Goal: Task Accomplishment & Management: Complete application form

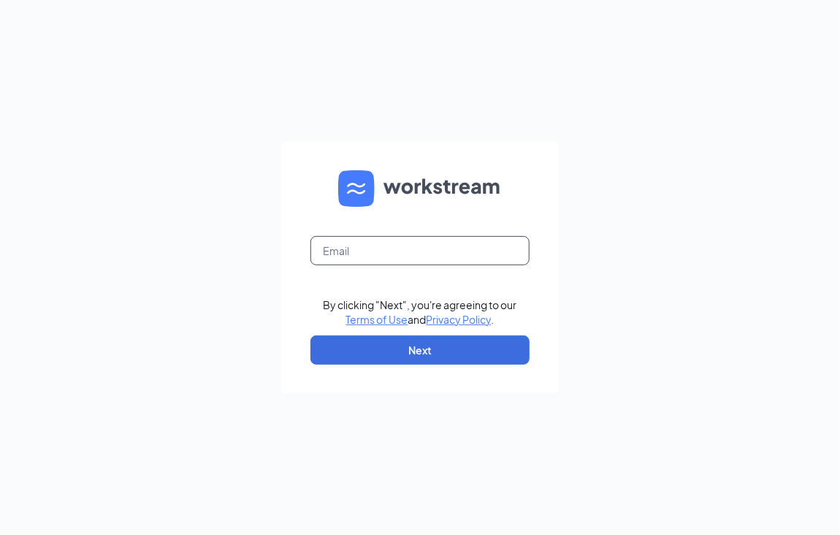
click at [367, 237] on input "text" at bounding box center [419, 250] width 219 height 29
type input "[EMAIL_ADDRESS][DOMAIN_NAME]"
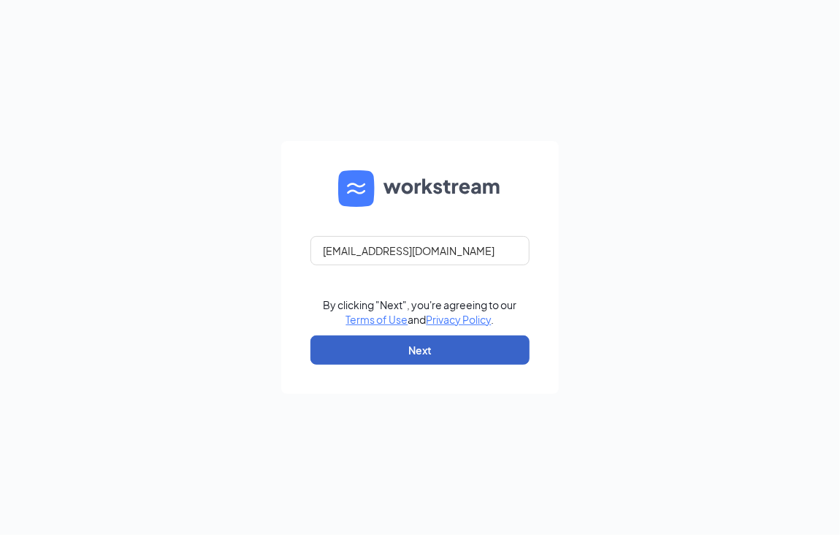
click at [383, 353] on button "Next" at bounding box center [419, 349] width 219 height 29
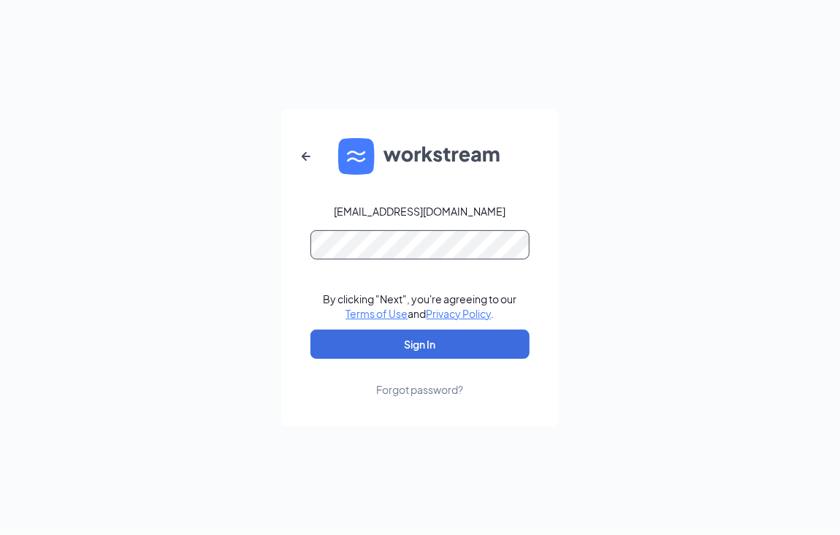
click at [310, 329] on button "Sign In" at bounding box center [419, 343] width 219 height 29
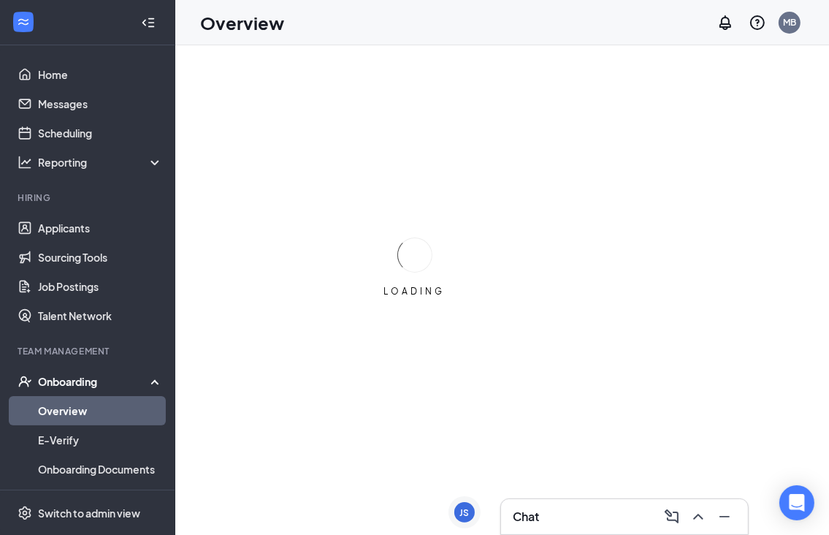
drag, startPoint x: 87, startPoint y: 413, endPoint x: 275, endPoint y: 324, distance: 207.8
click at [87, 413] on link "Overview" at bounding box center [100, 410] width 125 height 29
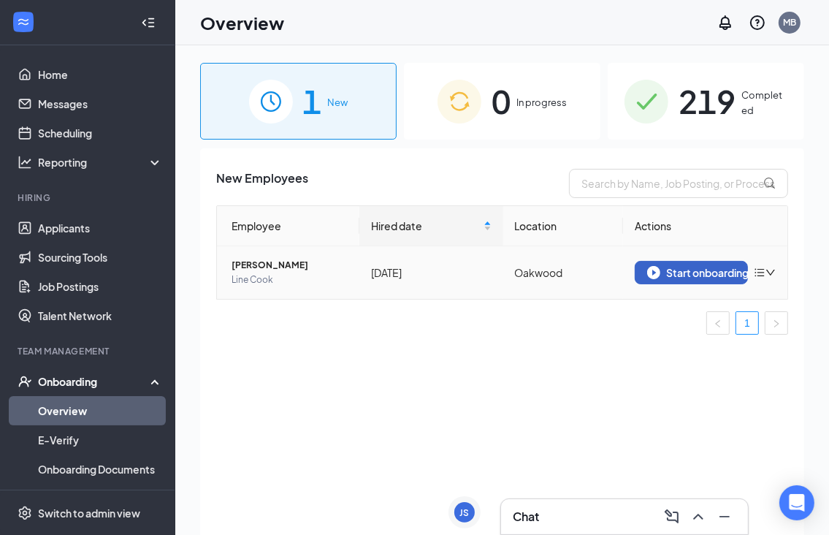
click at [697, 274] on div "Start onboarding" at bounding box center [691, 272] width 88 height 13
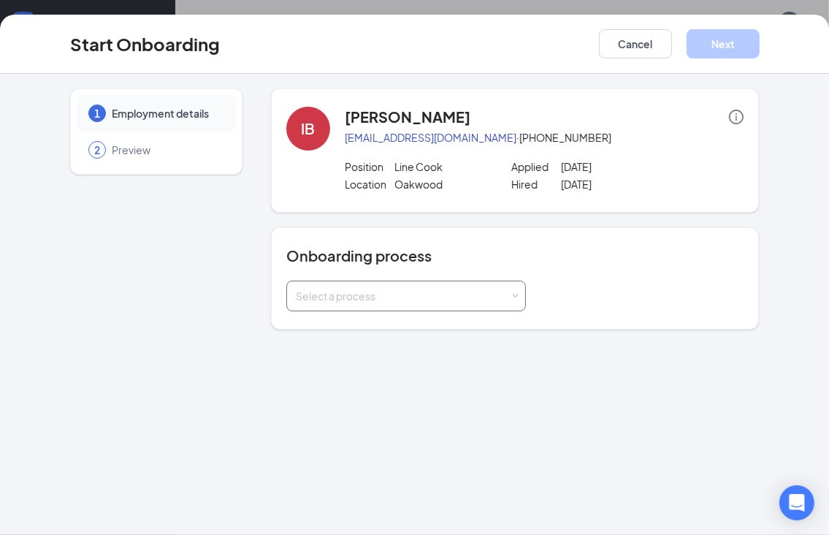
click at [437, 303] on div "Select a process" at bounding box center [406, 295] width 221 height 29
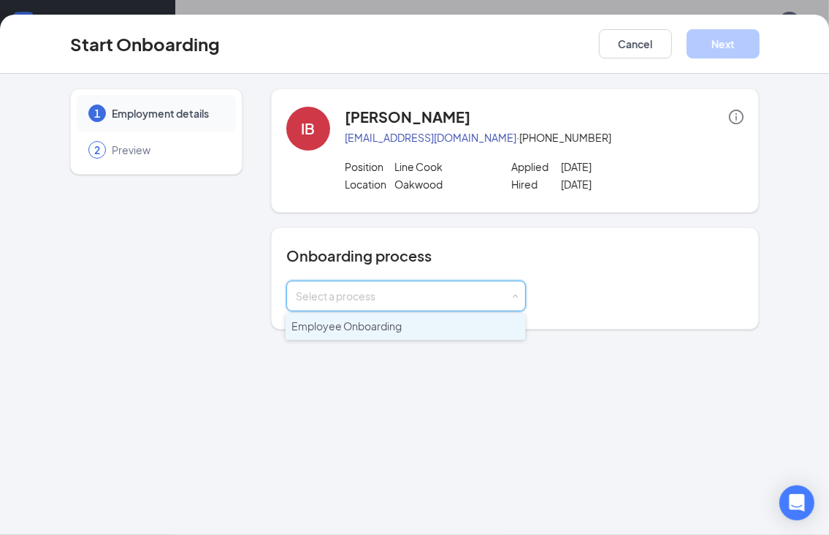
click at [419, 329] on li "Employee Onboarding" at bounding box center [406, 326] width 240 height 26
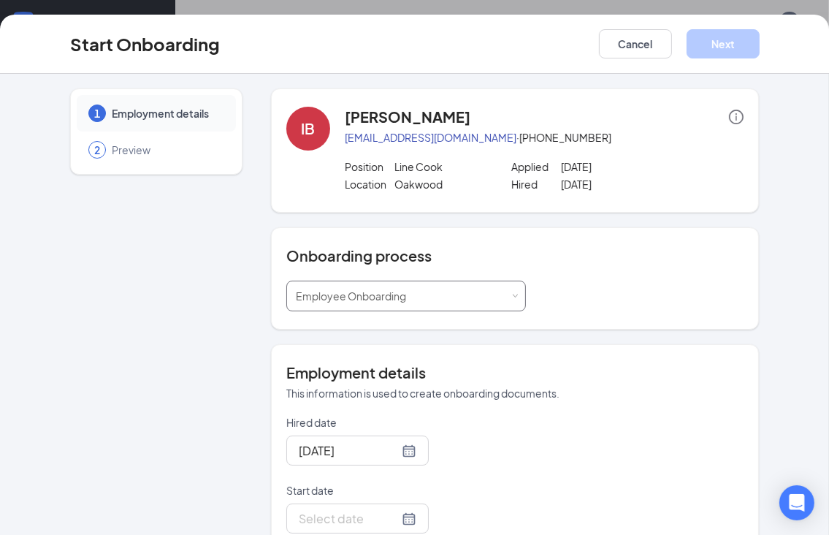
scroll to position [99, 0]
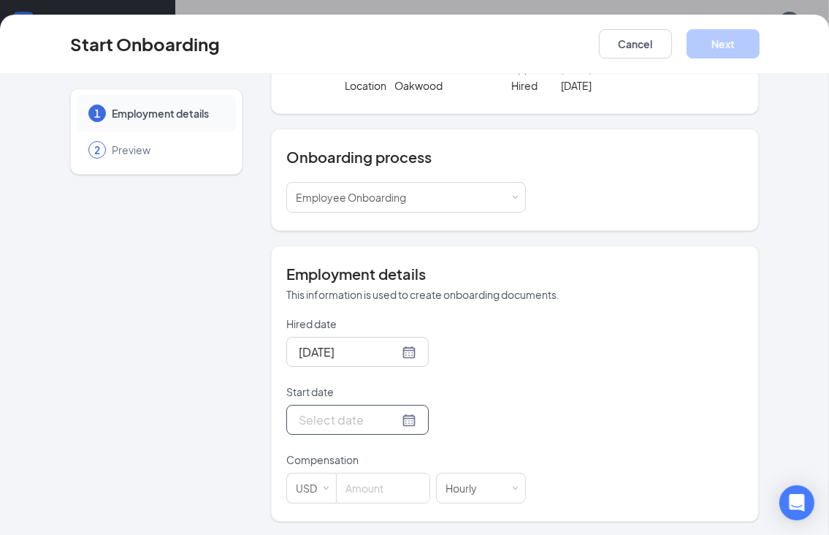
drag, startPoint x: 354, startPoint y: 405, endPoint x: 354, endPoint y: 414, distance: 9.5
click at [354, 414] on div at bounding box center [357, 420] width 142 height 30
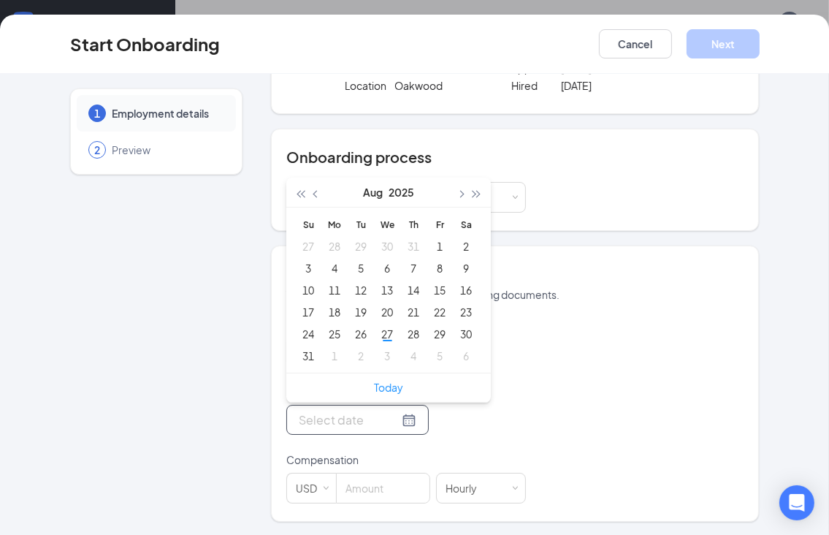
click at [354, 414] on input "Start date" at bounding box center [349, 420] width 100 height 18
type input "[DATE]"
click at [378, 335] on div "27" at bounding box center [387, 334] width 18 height 18
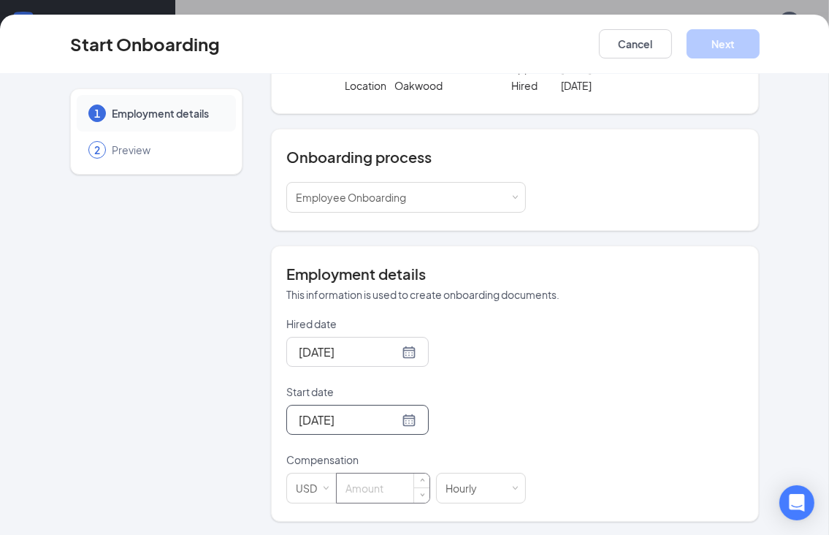
click at [367, 473] on input at bounding box center [383, 487] width 93 height 29
type input "11.5"
click at [754, 353] on div "1 Employment details 2 Preview IB Ian Brown ianmbrown0209@gmail.com · (706) 389…" at bounding box center [415, 256] width 748 height 532
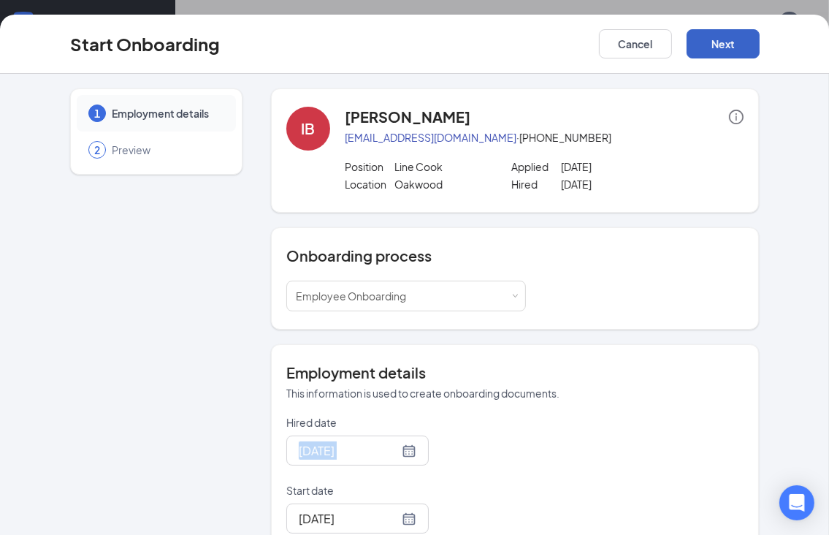
click at [747, 52] on button "Next" at bounding box center [723, 43] width 73 height 29
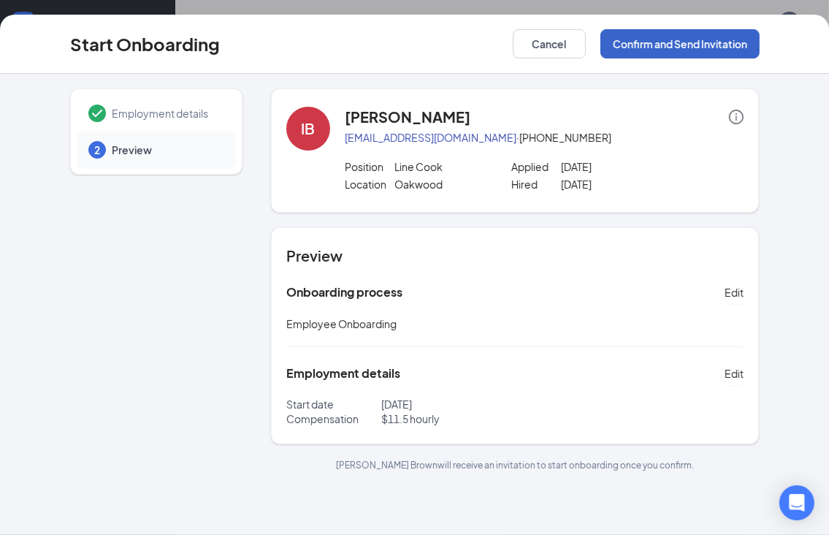
click at [747, 52] on button "Confirm and Send Invitation" at bounding box center [679, 43] width 159 height 29
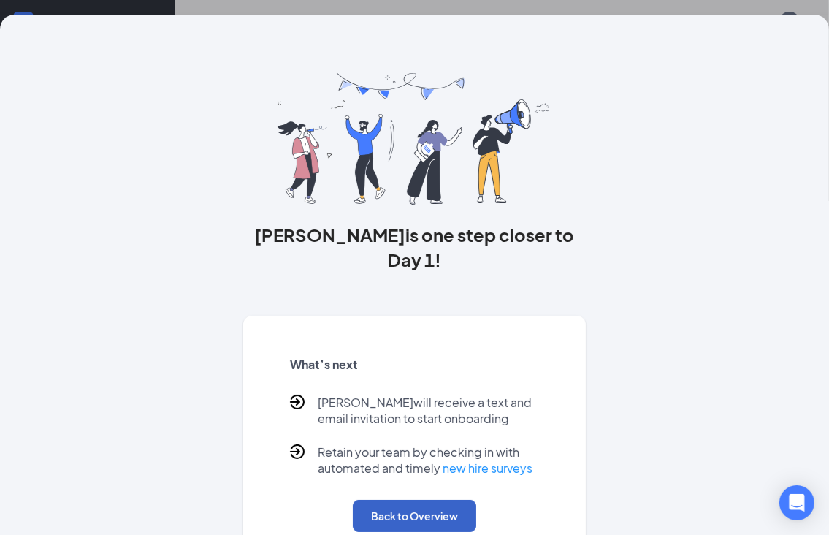
click at [415, 502] on button "Back to Overview" at bounding box center [414, 516] width 123 height 32
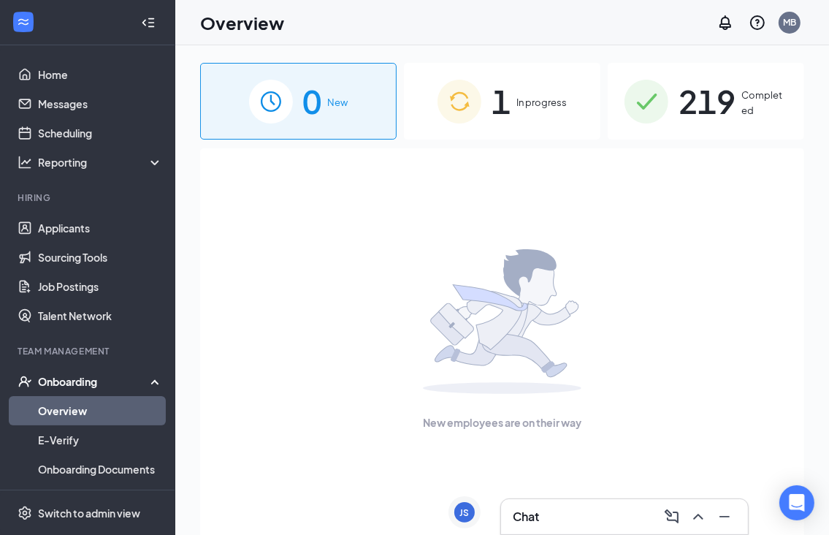
click at [493, 102] on span "1" at bounding box center [501, 101] width 19 height 50
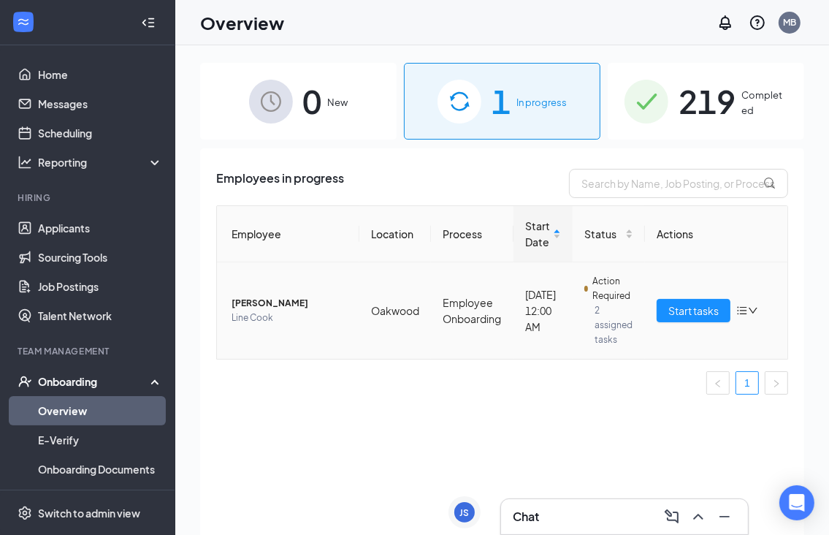
click at [263, 332] on td "Ian Brown Line Cook" at bounding box center [288, 310] width 142 height 96
click at [261, 301] on span "[PERSON_NAME]" at bounding box center [290, 303] width 116 height 15
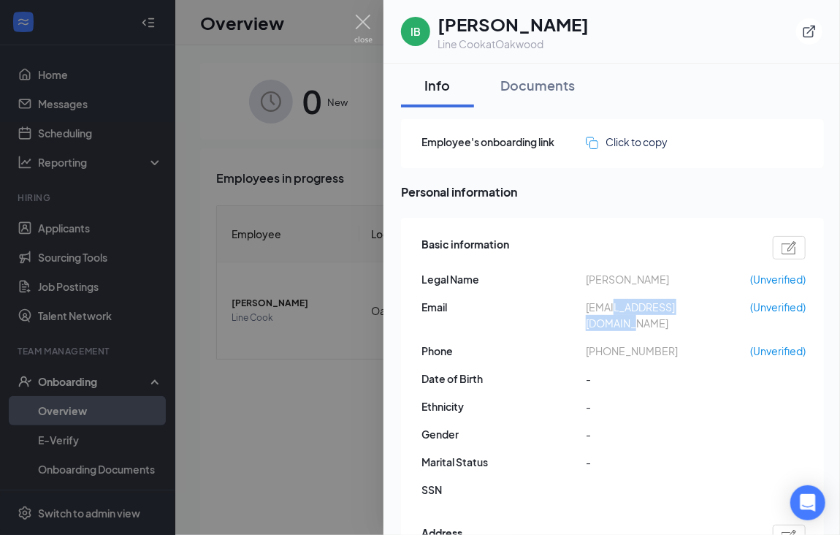
drag, startPoint x: 733, startPoint y: 301, endPoint x: 592, endPoint y: 301, distance: 141.0
click at [608, 299] on span "[EMAIL_ADDRESS][DOMAIN_NAME]" at bounding box center [668, 315] width 164 height 32
click at [590, 300] on span "[EMAIL_ADDRESS][DOMAIN_NAME]" at bounding box center [668, 315] width 164 height 32
drag, startPoint x: 590, startPoint y: 300, endPoint x: 586, endPoint y: 308, distance: 9.2
click at [586, 308] on span "[EMAIL_ADDRESS][DOMAIN_NAME]" at bounding box center [668, 315] width 164 height 32
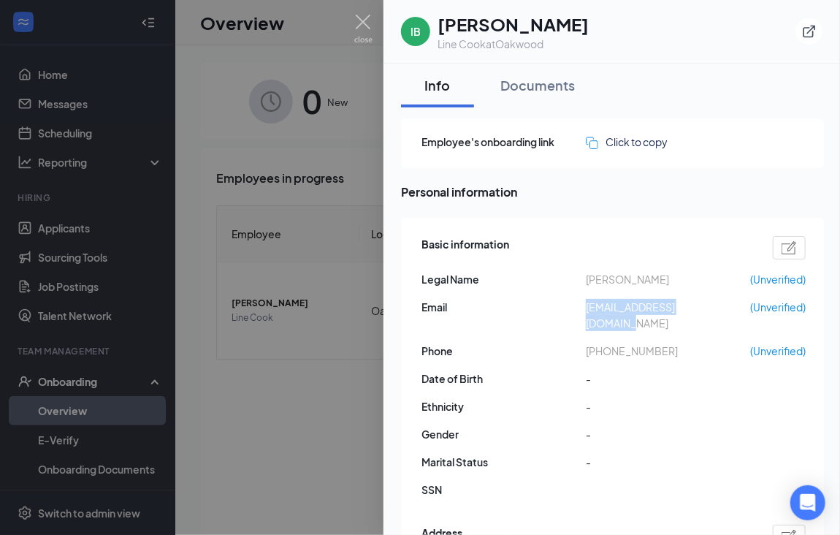
copy span "[EMAIL_ADDRESS][DOMAIN_NAME]"
drag, startPoint x: 668, startPoint y: 338, endPoint x: 597, endPoint y: 336, distance: 70.2
click at [597, 343] on span "[PHONE_NUMBER]" at bounding box center [668, 351] width 164 height 16
copy span "7063899982"
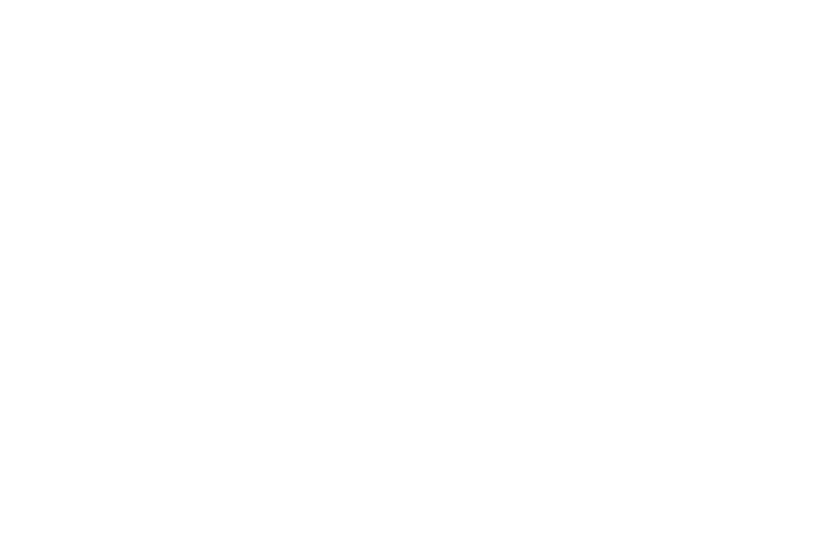
click at [369, 25] on body at bounding box center [420, 267] width 840 height 535
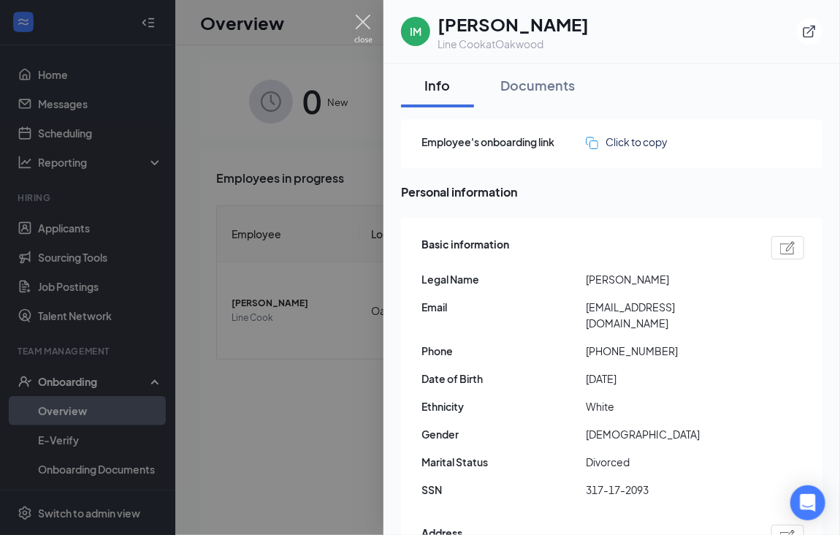
click at [369, 25] on img at bounding box center [363, 29] width 18 height 28
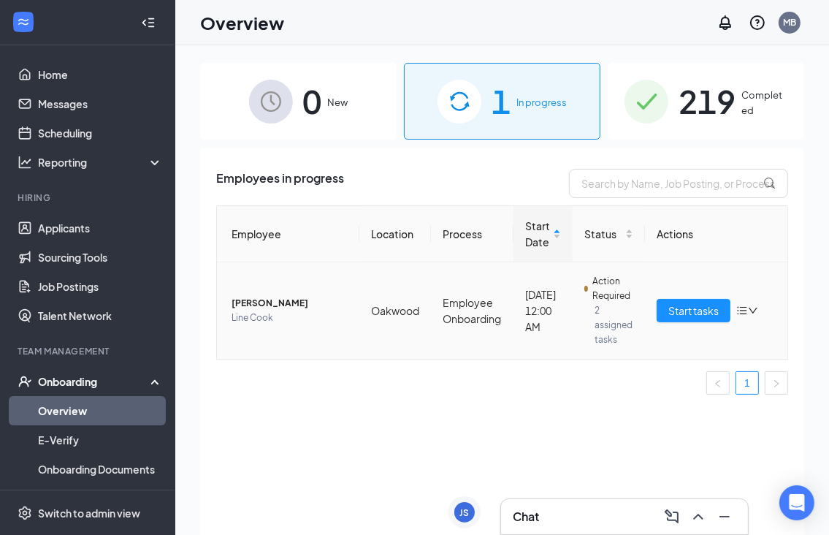
click at [245, 315] on span "Line Cook" at bounding box center [290, 317] width 116 height 15
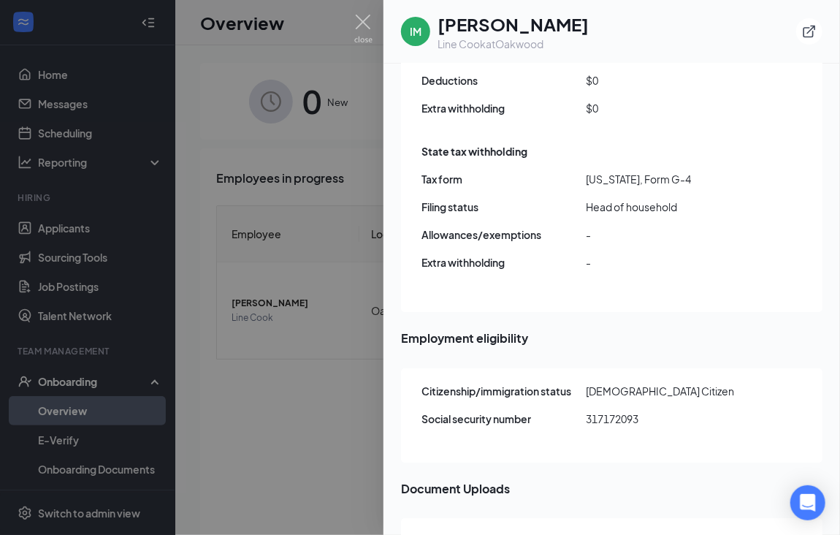
scroll to position [1857, 0]
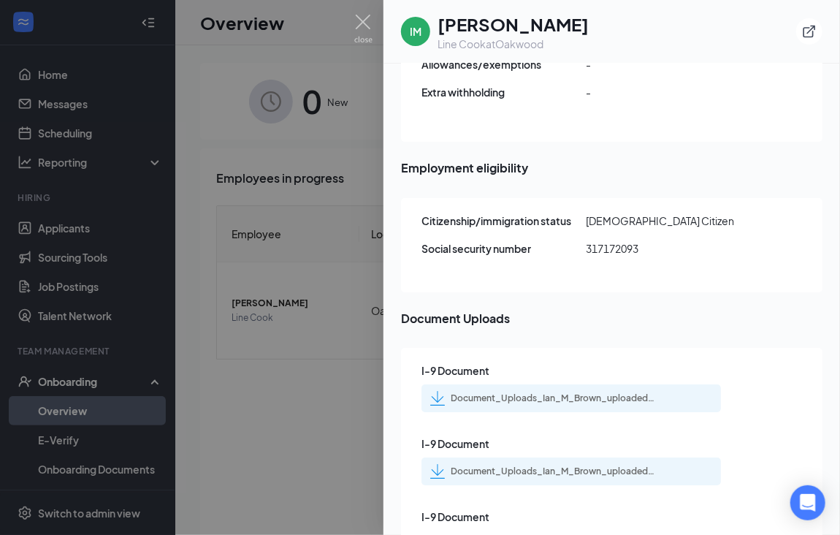
click at [574, 392] on div "Document_Uploads_Ian_M_Brown_uploadedfile_20250827.pdf.pdf" at bounding box center [553, 398] width 205 height 12
click at [592, 465] on div "Document_Uploads_Ian_M_Brown_uploadedfile_20250827.pdf.pdf" at bounding box center [553, 471] width 205 height 12
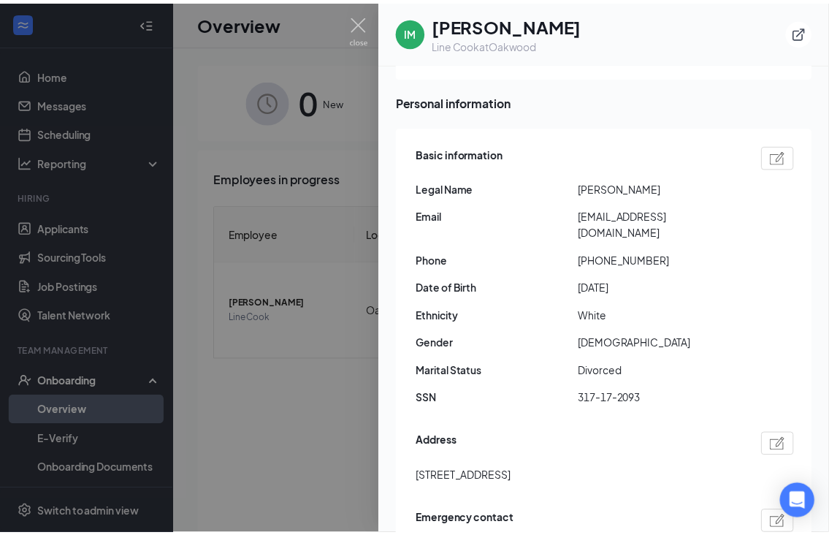
scroll to position [92, 0]
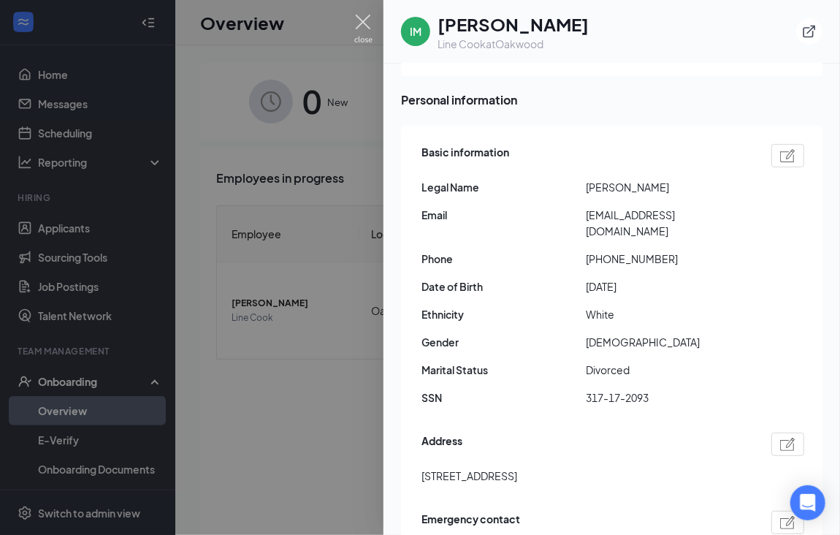
click at [365, 28] on img at bounding box center [363, 29] width 18 height 28
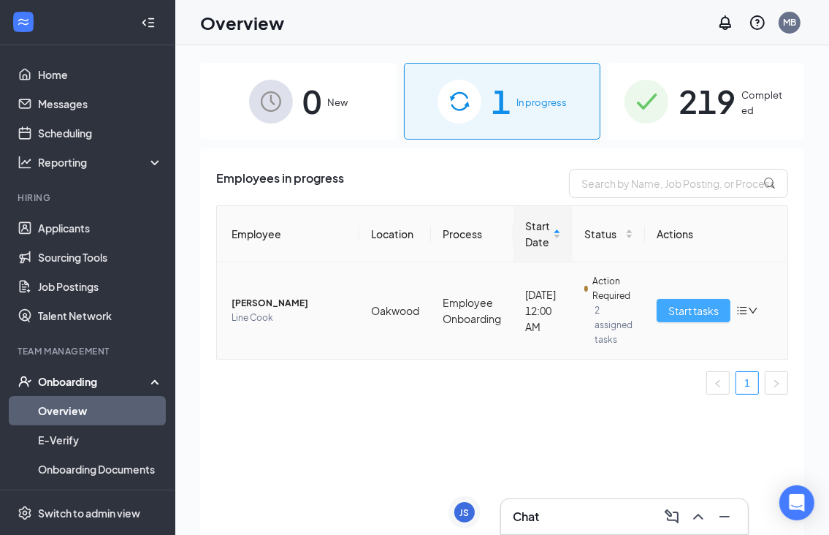
click at [702, 311] on span "Start tasks" at bounding box center [693, 310] width 50 height 16
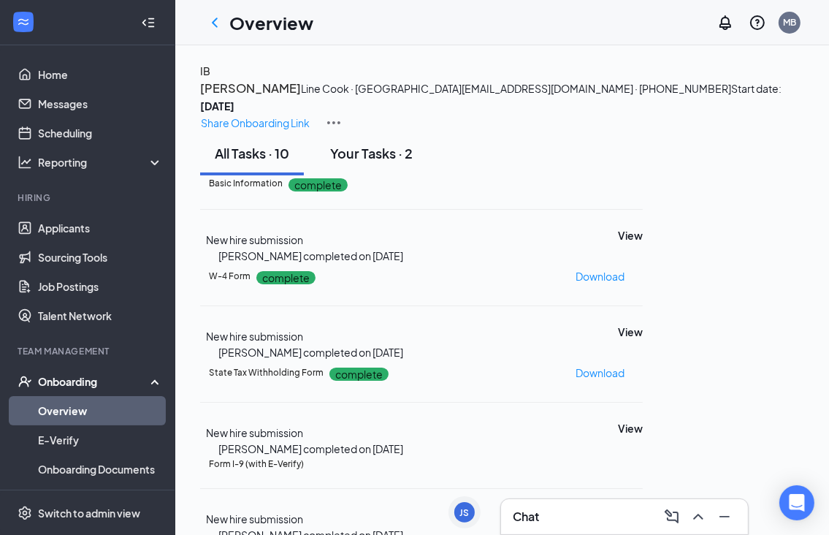
click at [370, 162] on div "Your Tasks · 2" at bounding box center [371, 153] width 83 height 18
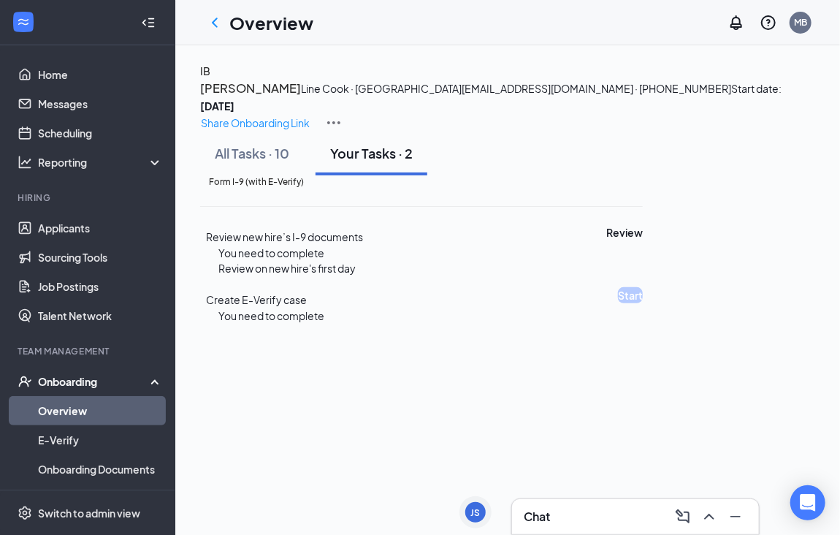
click at [643, 324] on div "Form I-9 (with E-Verify) Review new hire’s I-9 documents You need to complete R…" at bounding box center [421, 249] width 443 height 149
click at [643, 240] on button "Review" at bounding box center [624, 232] width 37 height 16
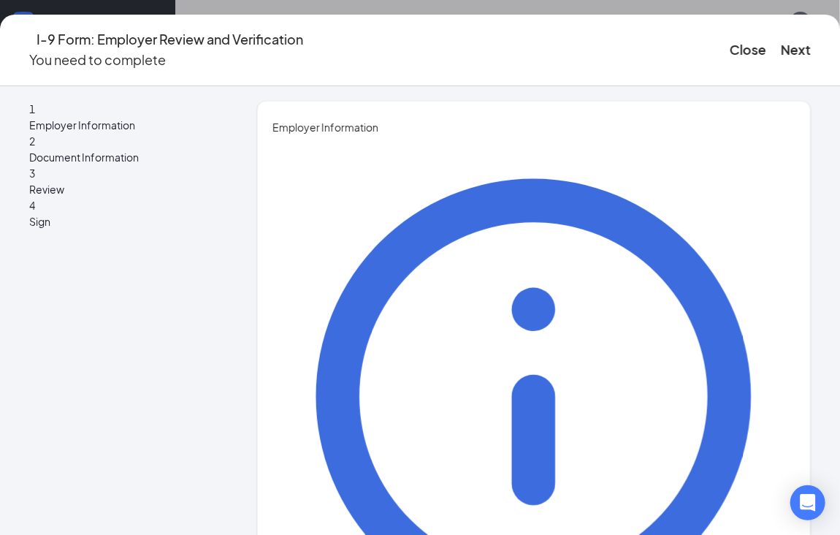
type input "[PERSON_NAME]"
type input "General Managert"
type input "[EMAIL_ADDRESS][DOMAIN_NAME]"
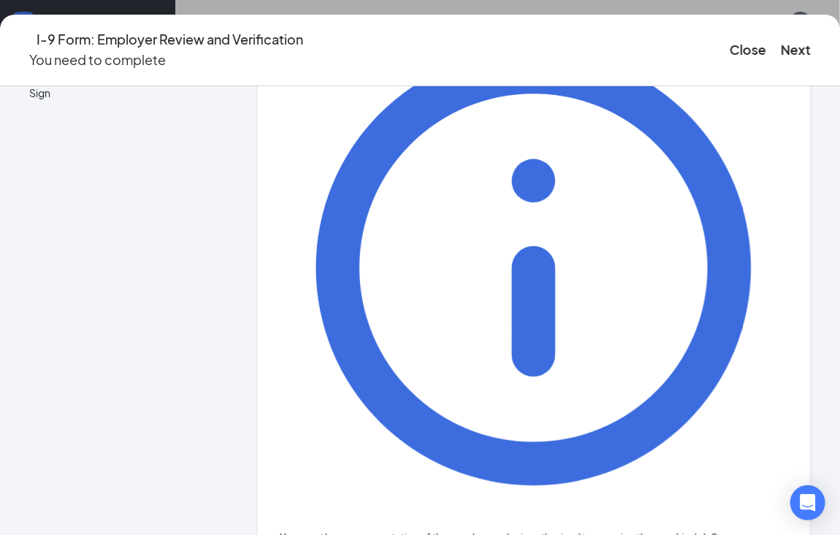
scroll to position [134, 0]
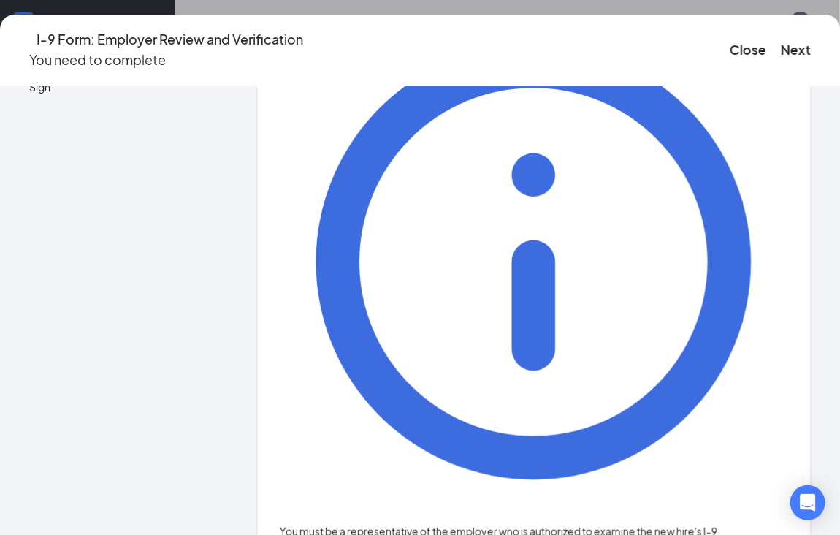
type input "4703611000"
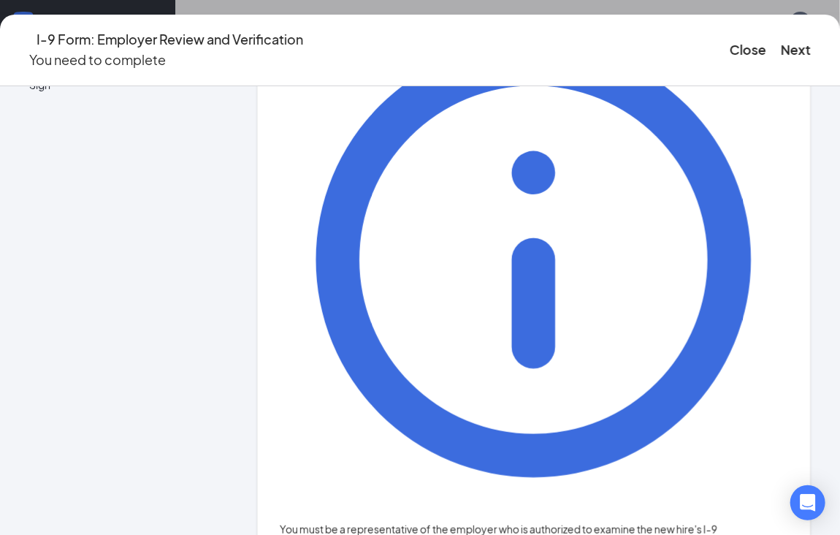
click at [722, 60] on div "I-9 Form: Employer Review and Verification You need to complete Close Next" at bounding box center [420, 51] width 840 height 72
click at [781, 41] on button "Next" at bounding box center [796, 49] width 30 height 20
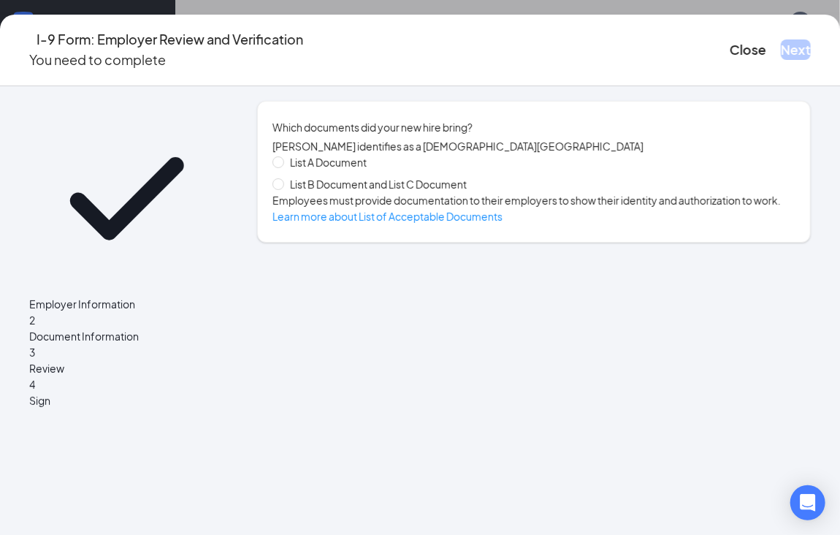
scroll to position [0, 0]
click at [294, 196] on div "Which documents did your new hire bring? [PERSON_NAME] identifies as a [DEMOGRA…" at bounding box center [534, 172] width 554 height 142
drag, startPoint x: 294, startPoint y: 196, endPoint x: 315, endPoint y: 197, distance: 20.5
click at [315, 192] on span "List B Document and List C Document" at bounding box center [378, 184] width 188 height 16
drag, startPoint x: 315, startPoint y: 197, endPoint x: 295, endPoint y: 189, distance: 21.3
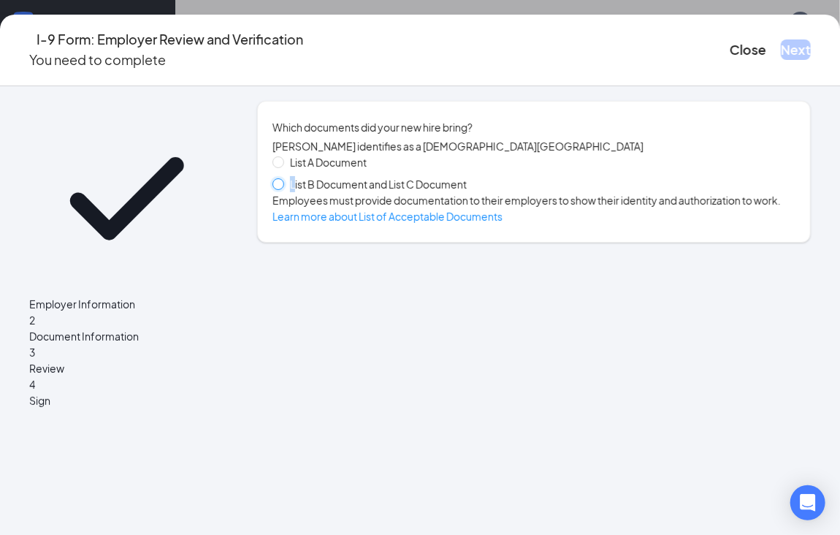
click at [283, 188] on input "List B Document and List C Document" at bounding box center [277, 183] width 10 height 10
radio input "true"
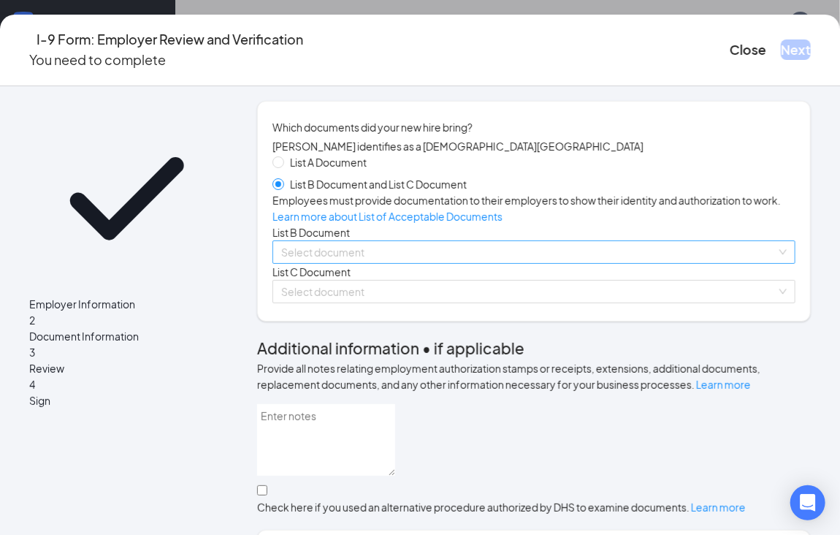
click at [324, 263] on input "search" at bounding box center [528, 252] width 495 height 22
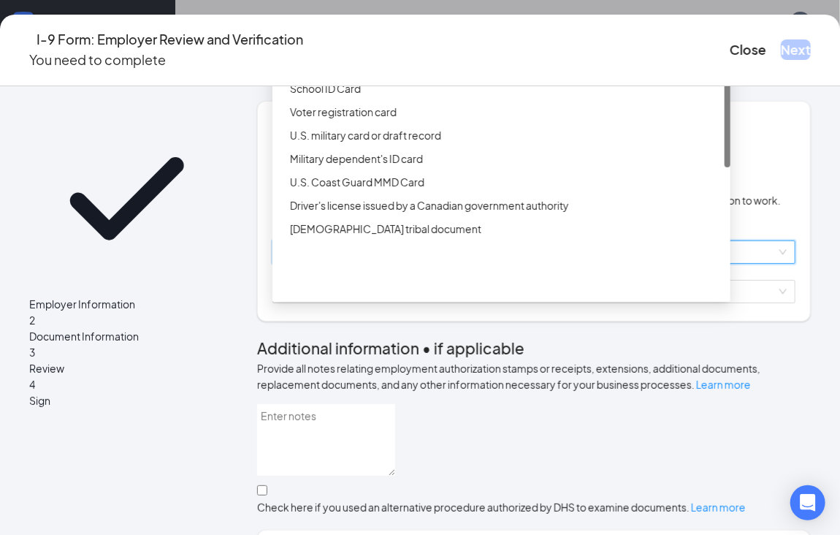
click at [369, 50] on div "Driver’s License issued by U.S State or outlying US possession" at bounding box center [506, 42] width 432 height 16
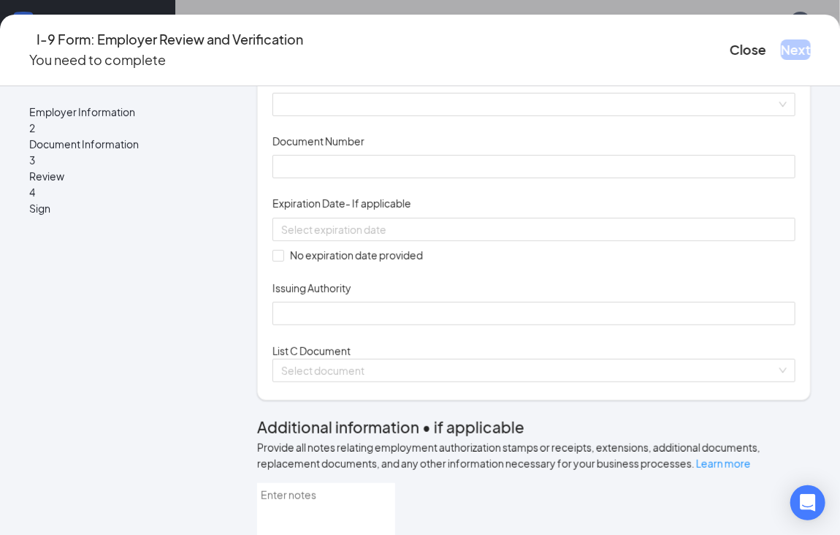
scroll to position [193, 0]
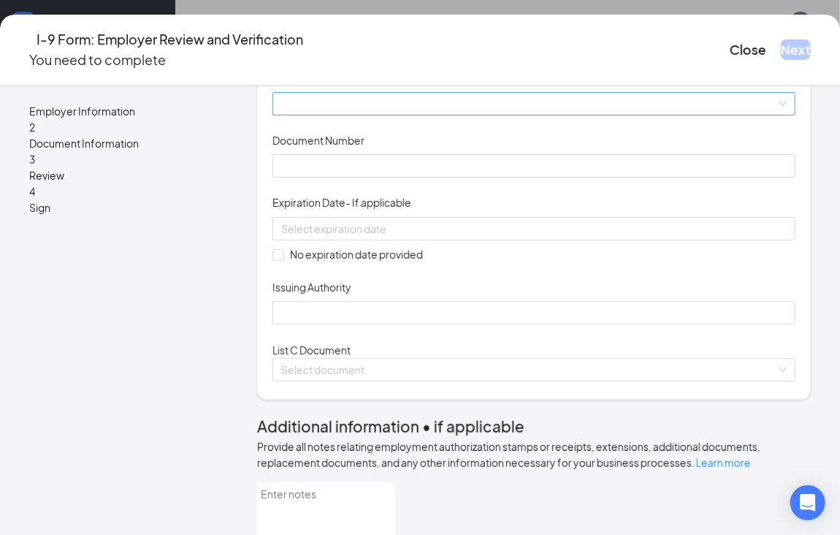
click at [345, 115] on span at bounding box center [533, 104] width 505 height 22
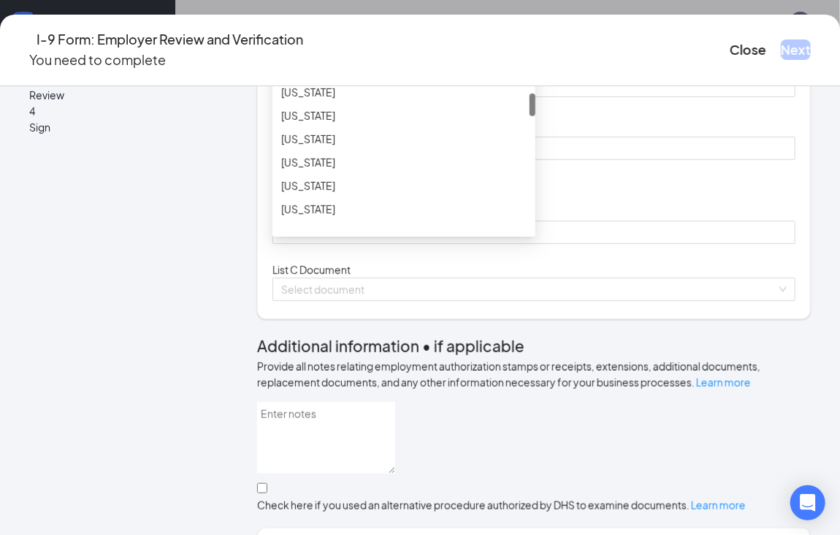
scroll to position [367, 0]
click at [364, 59] on div "[US_STATE]" at bounding box center [403, 51] width 245 height 16
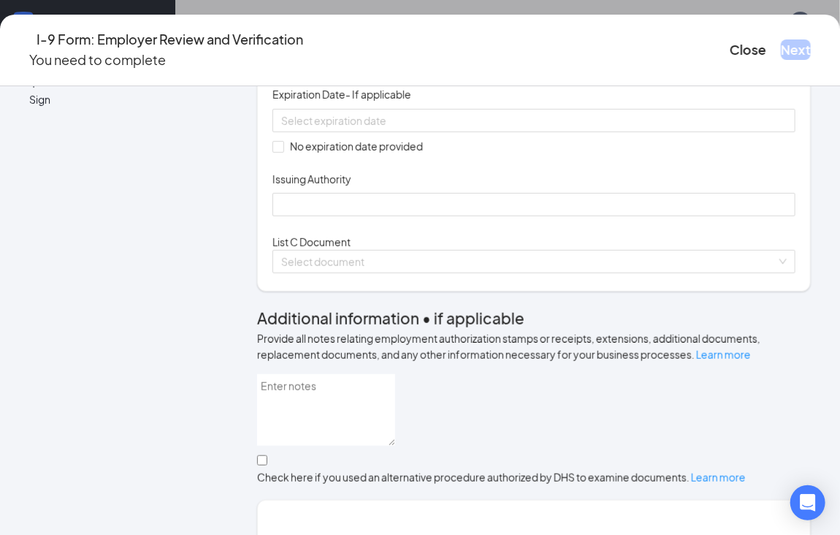
scroll to position [295, 0]
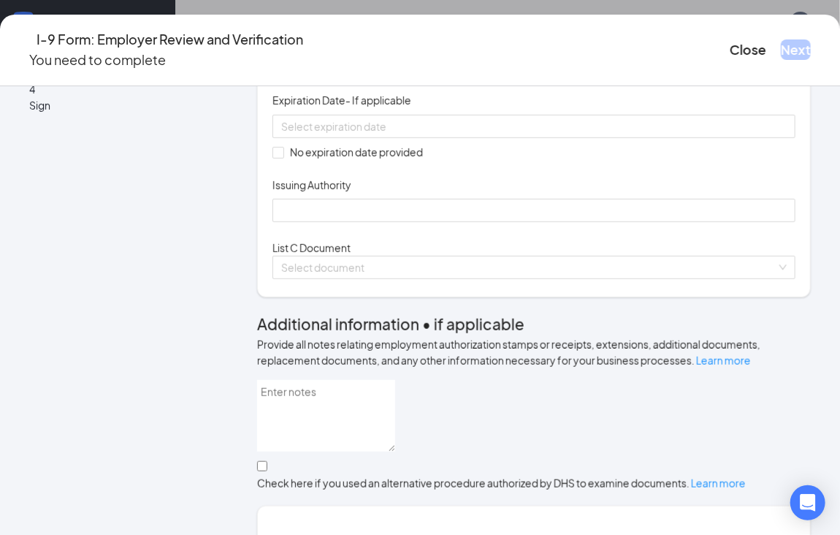
click at [306, 75] on input "Document Number" at bounding box center [533, 63] width 523 height 23
type input "070361442"
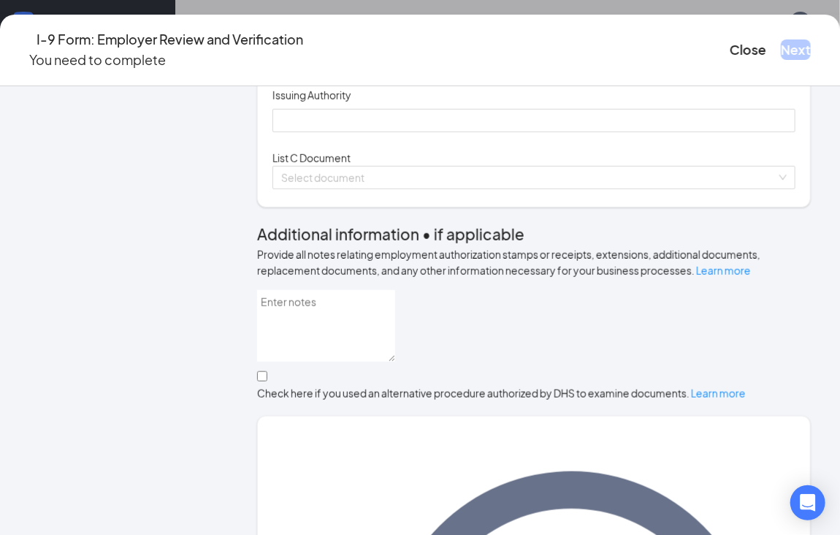
scroll to position [388, 0]
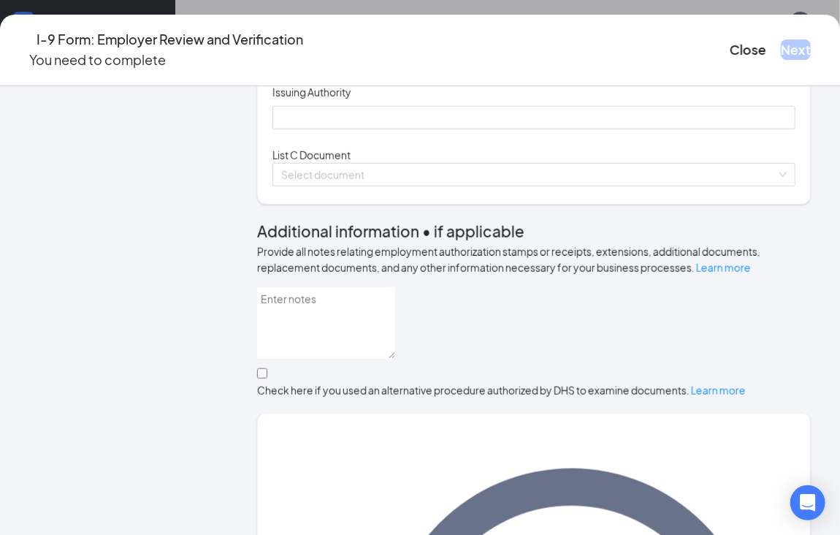
click at [348, 42] on input at bounding box center [532, 34] width 503 height 16
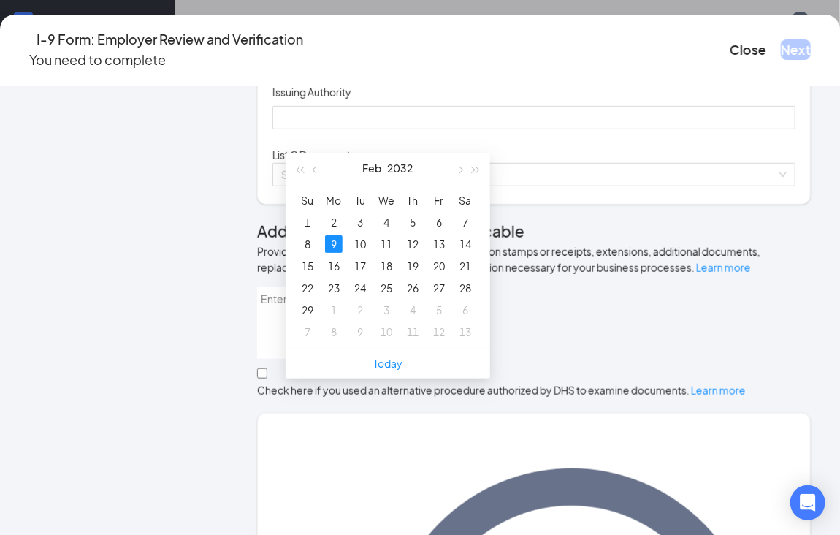
click at [334, 240] on div "9" at bounding box center [334, 244] width 18 height 18
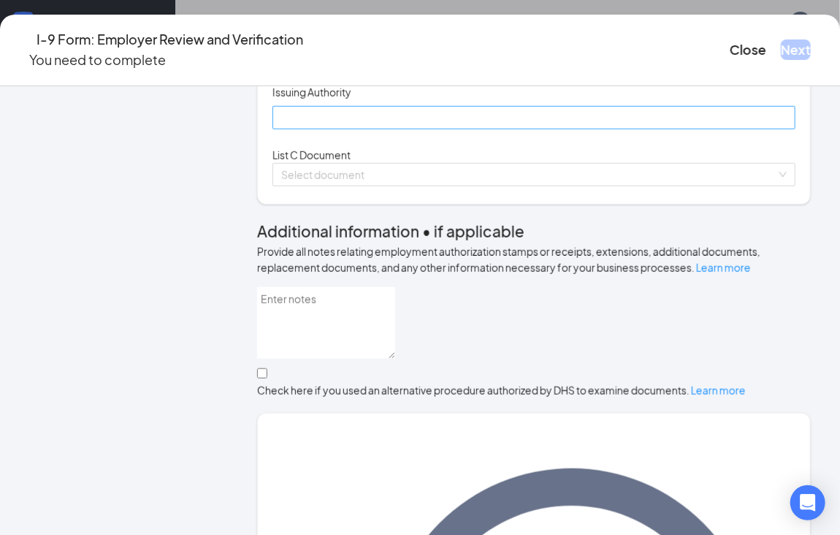
type input "[DATE]"
click at [315, 129] on input "Issuing Authority" at bounding box center [533, 117] width 523 height 23
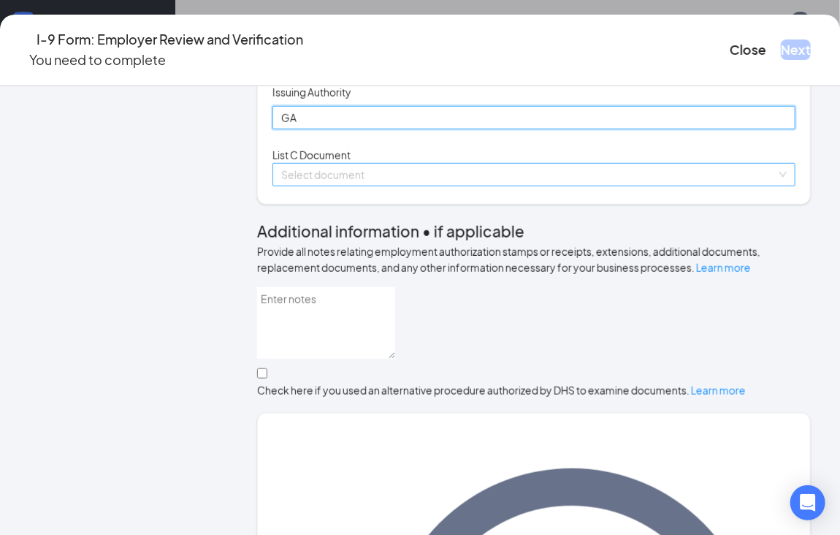
type input "GA"
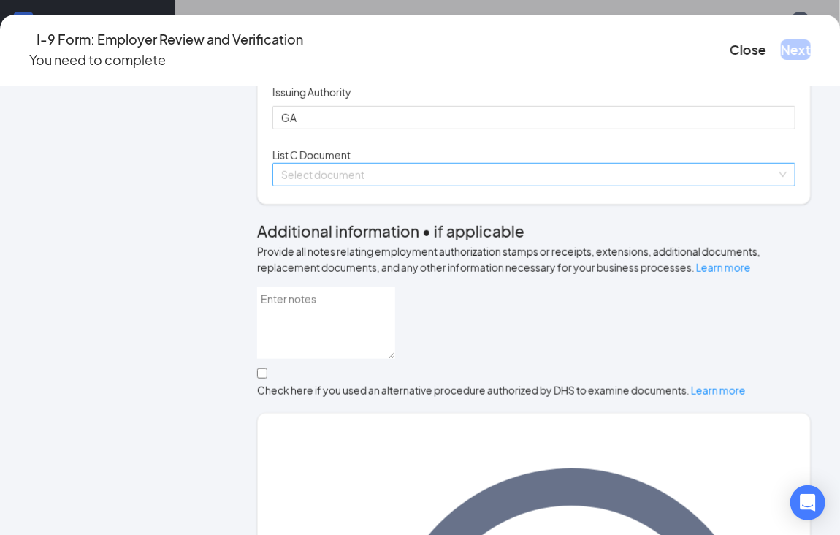
click at [342, 186] on input "search" at bounding box center [528, 175] width 495 height 22
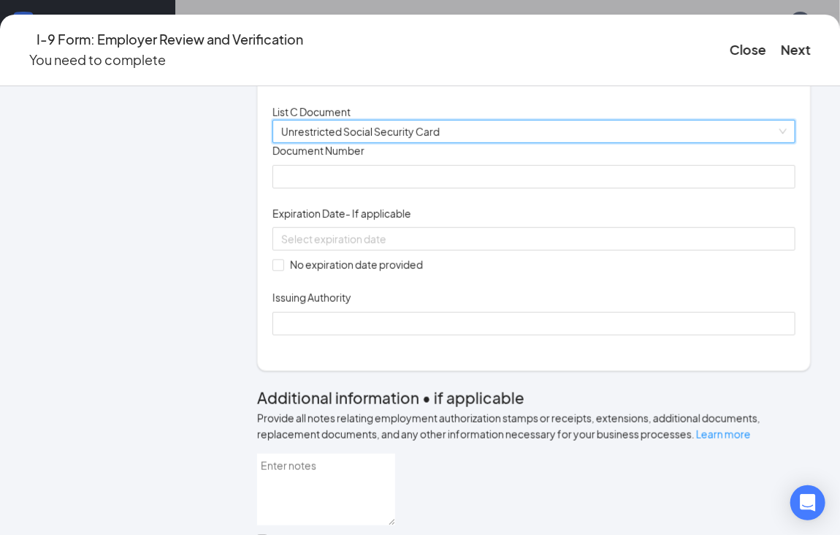
scroll to position [432, 0]
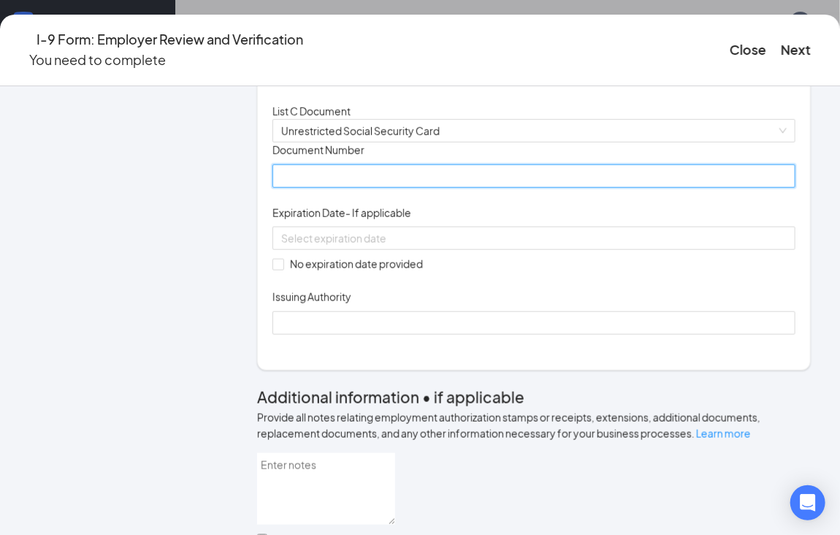
click at [332, 188] on input "Document Number" at bounding box center [533, 175] width 523 height 23
type input "317172093"
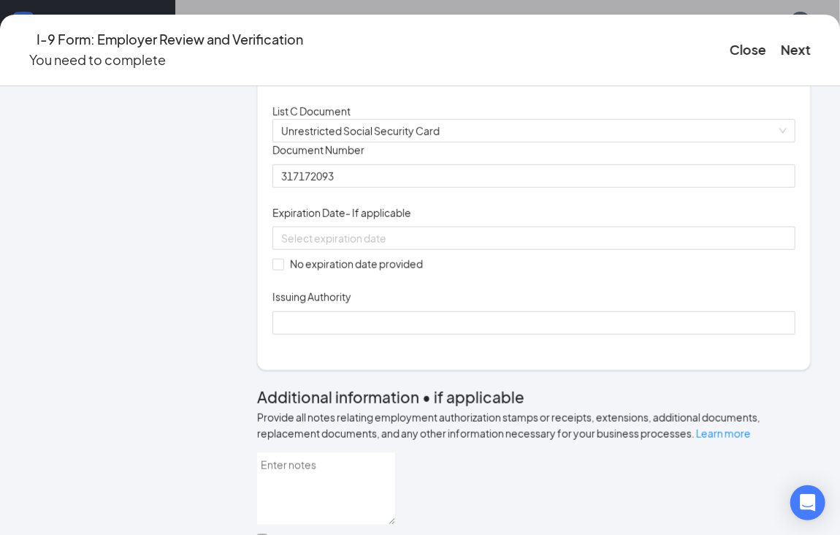
click at [673, 334] on div "Document Title Unrestricted Social Security Card Document Number 317172093 Expi…" at bounding box center [533, 237] width 523 height 191
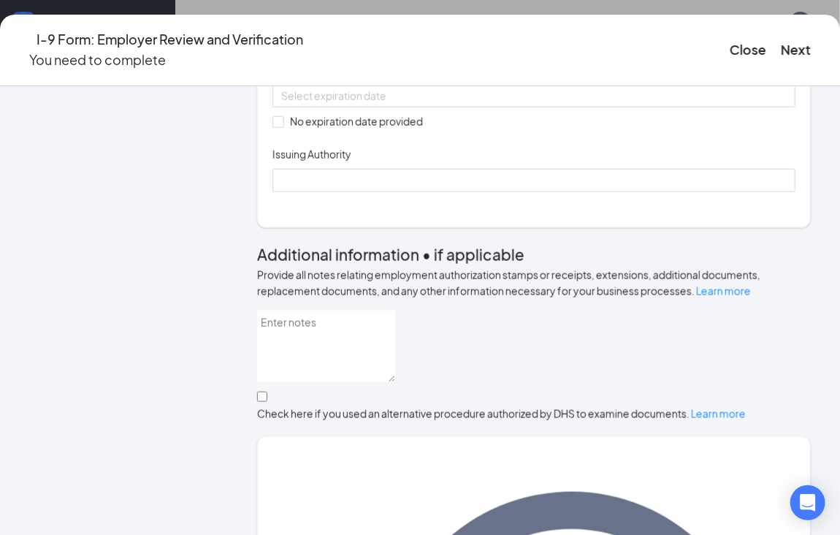
scroll to position [578, 0]
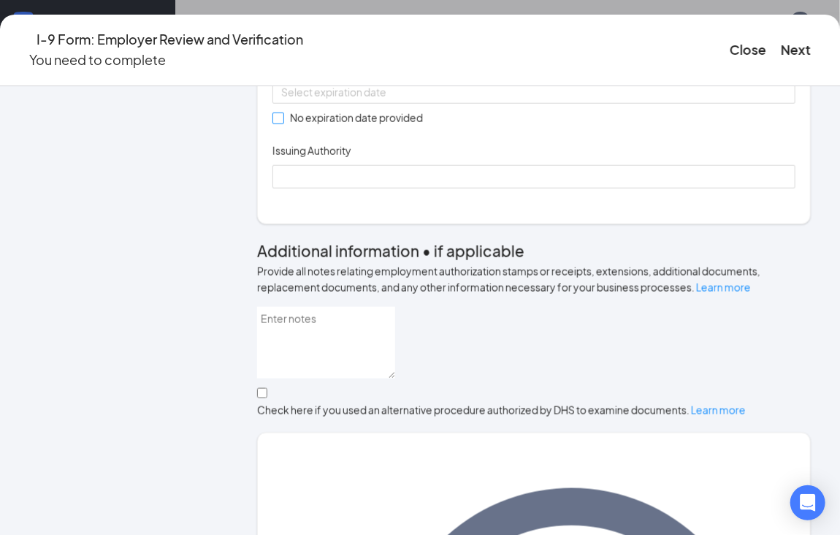
click at [299, 126] on span "No expiration date provided" at bounding box center [356, 118] width 145 height 16
click at [283, 123] on input "No expiration date provided" at bounding box center [277, 117] width 10 height 10
checkbox input "true"
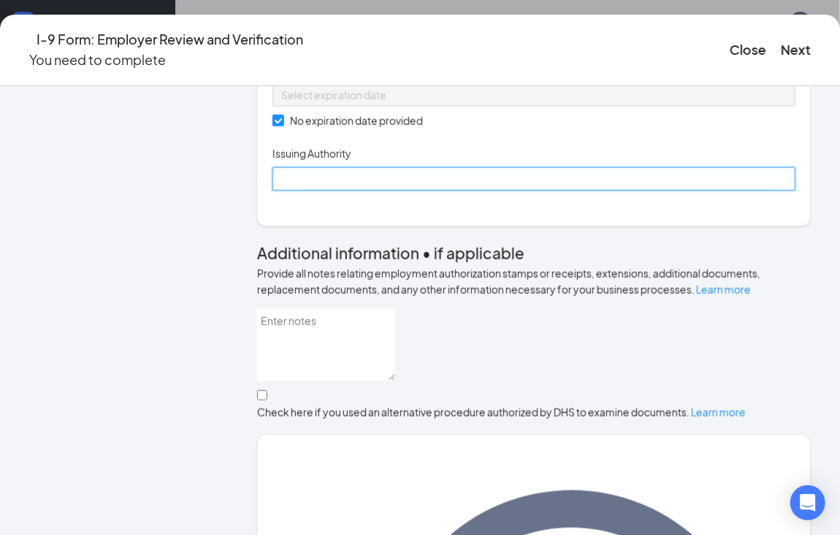
click at [330, 191] on input "Issuing Authority" at bounding box center [533, 178] width 523 height 23
type input "SSA"
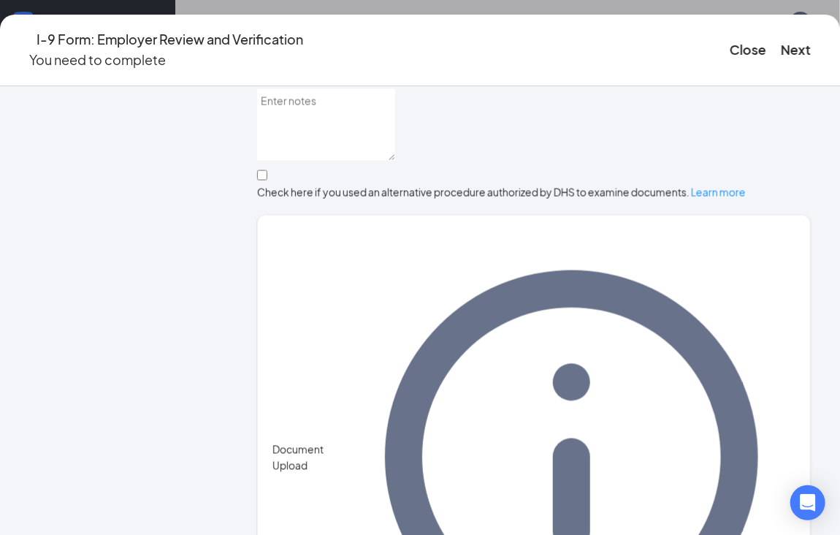
scroll to position [846, 0]
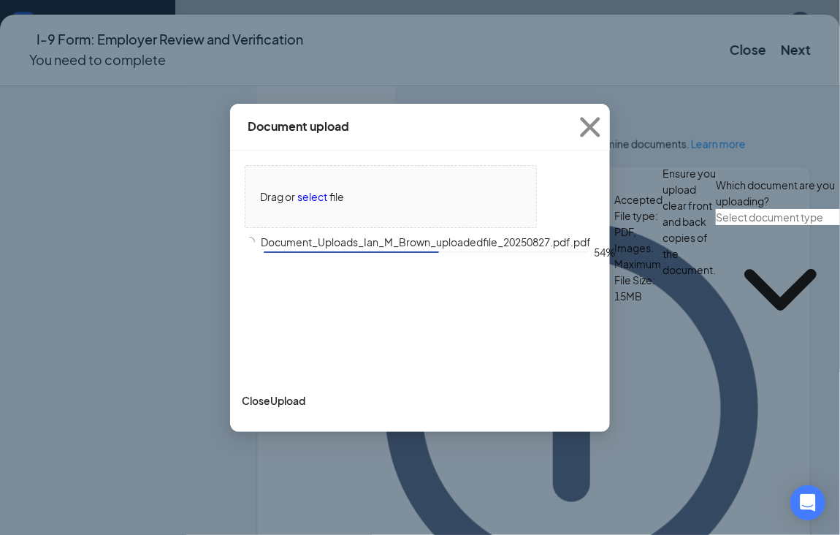
click at [716, 225] on input "text" at bounding box center [780, 217] width 129 height 16
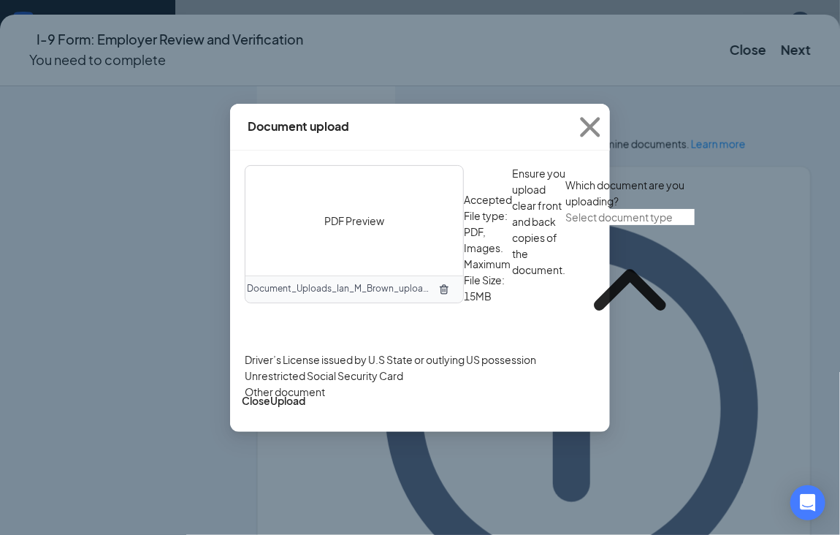
click at [382, 367] on div "Driver’s License issued by U.S State or outlying US possession" at bounding box center [390, 359] width 291 height 16
type input "Driver’s License issued by U.S State or outlying US possession"
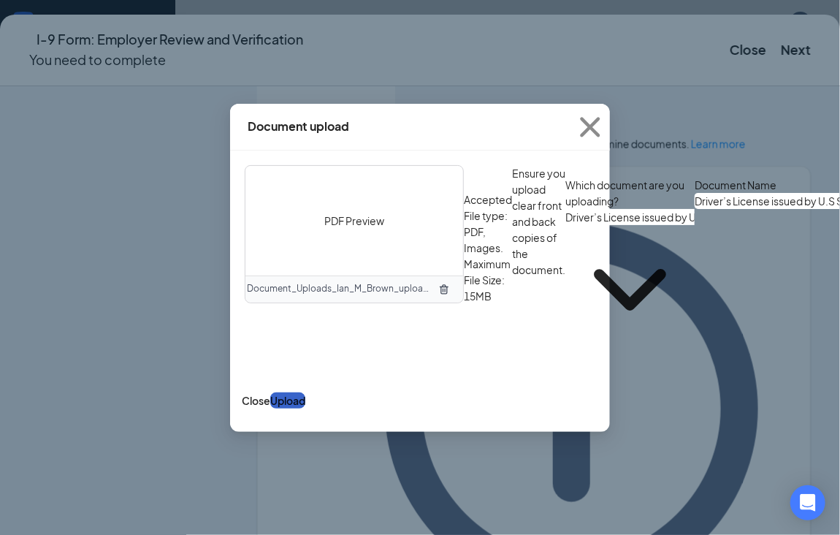
click at [305, 408] on button "Upload" at bounding box center [287, 400] width 35 height 16
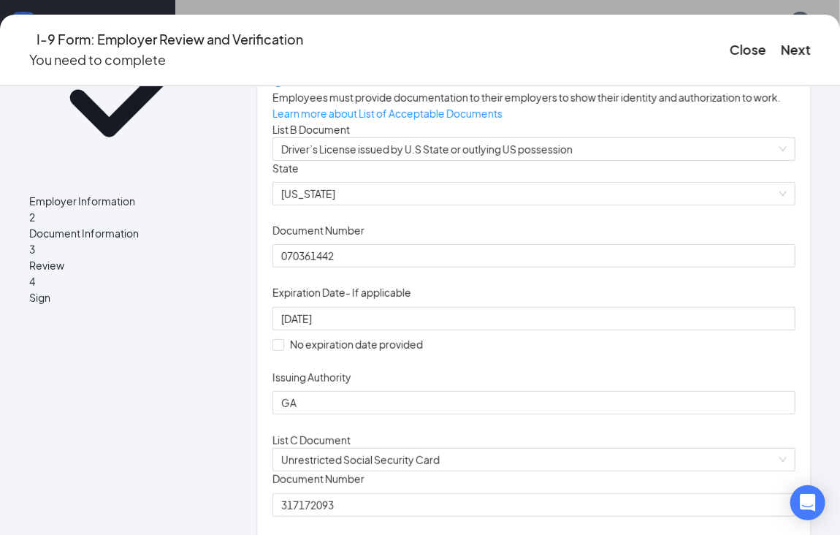
scroll to position [0, 0]
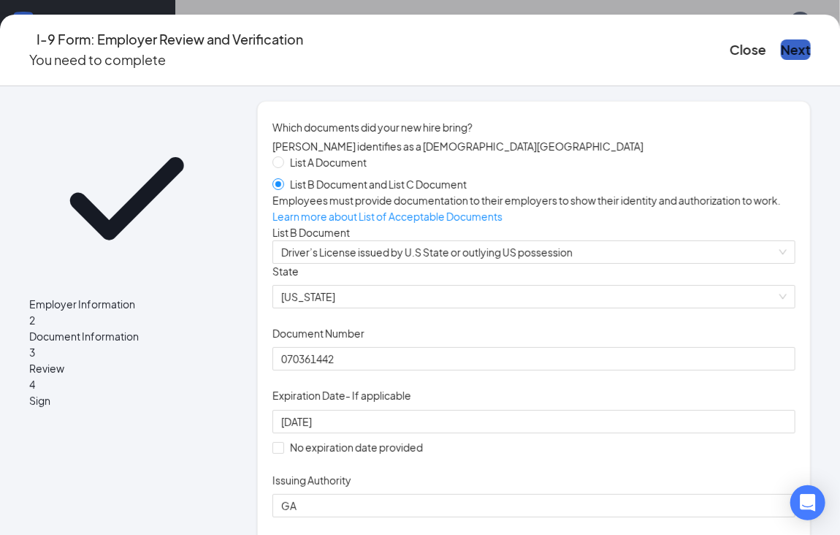
click at [781, 39] on button "Next" at bounding box center [796, 49] width 30 height 20
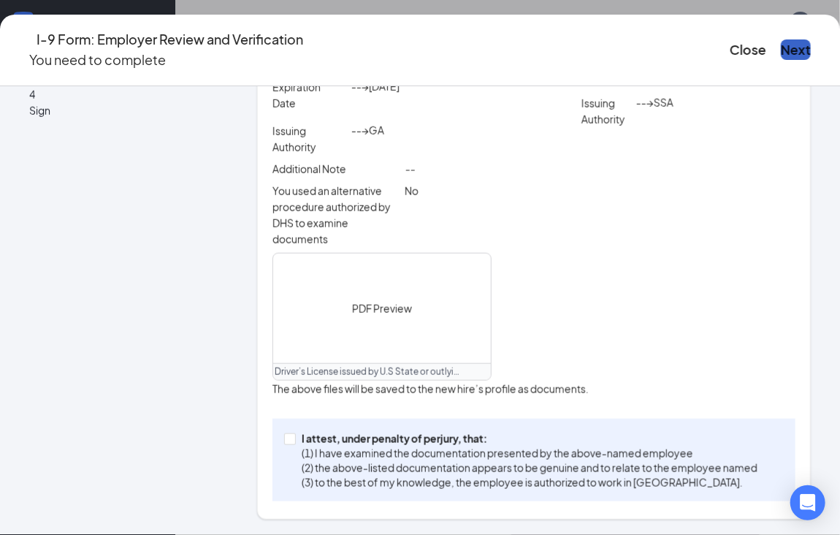
scroll to position [593, 0]
click at [410, 475] on p "(3) to the best of my knowledge, the employee is authorized to work in [GEOGRAP…" at bounding box center [530, 482] width 456 height 15
click at [294, 443] on input "I attest, under penalty of [PERSON_NAME], that: (1) I have examined the documen…" at bounding box center [289, 438] width 10 height 10
checkbox input "true"
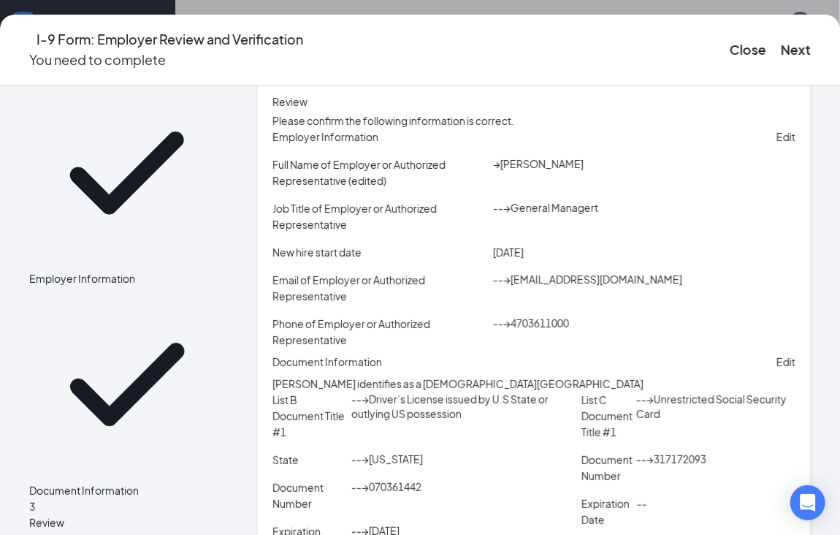
scroll to position [0, 0]
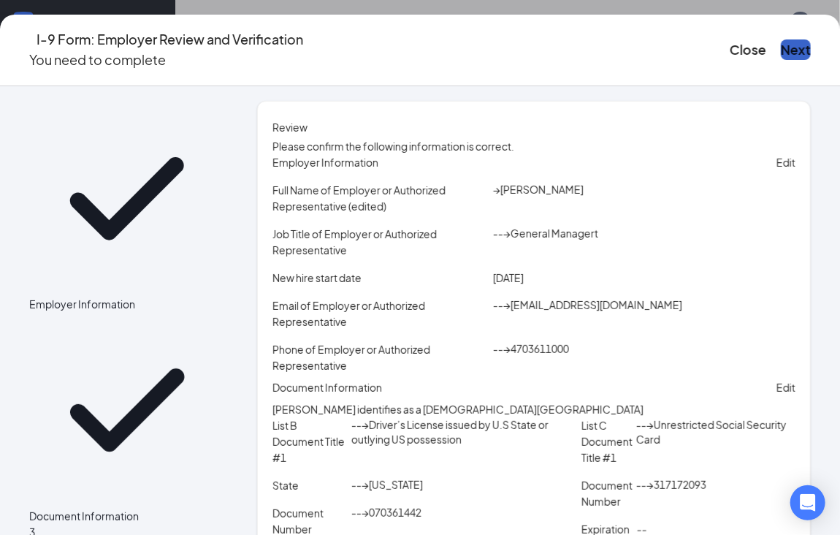
click at [781, 47] on button "Next" at bounding box center [796, 49] width 30 height 20
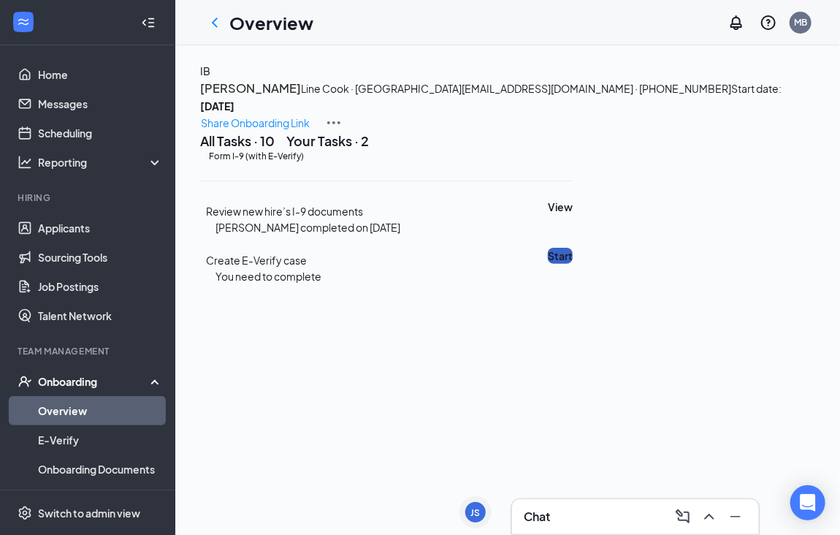
click at [573, 264] on button "Start" at bounding box center [560, 256] width 25 height 16
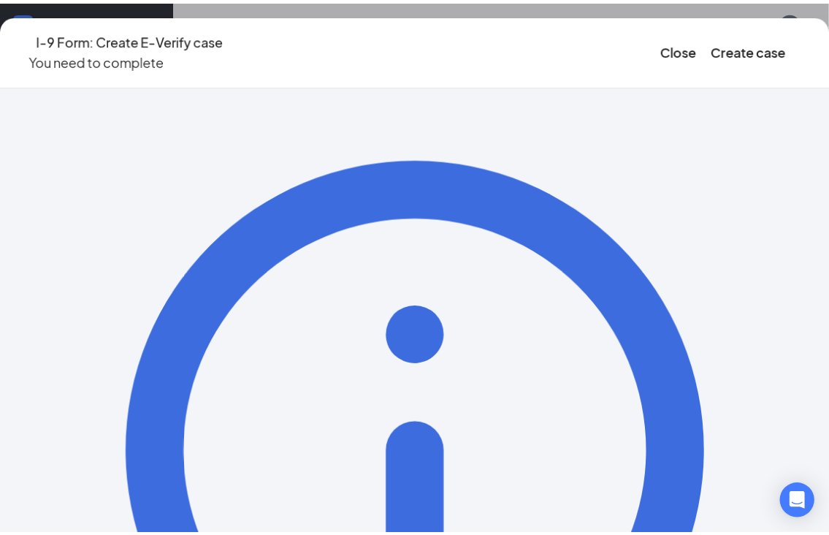
scroll to position [187, 0]
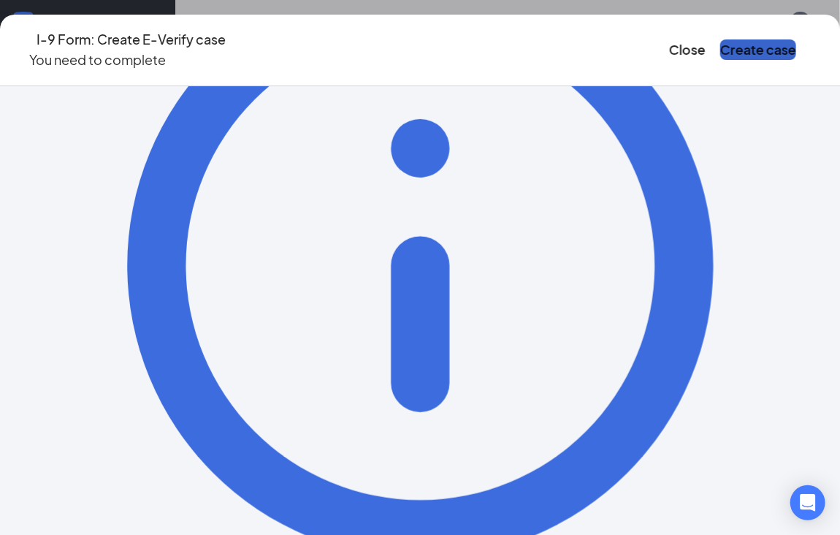
click at [720, 49] on button "Create case" at bounding box center [758, 49] width 76 height 20
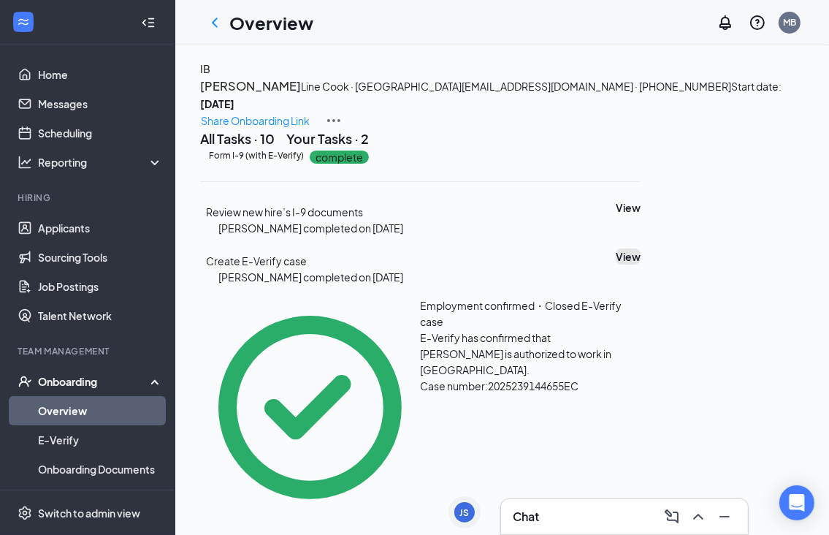
scroll to position [0, 0]
